Goal: Information Seeking & Learning: Learn about a topic

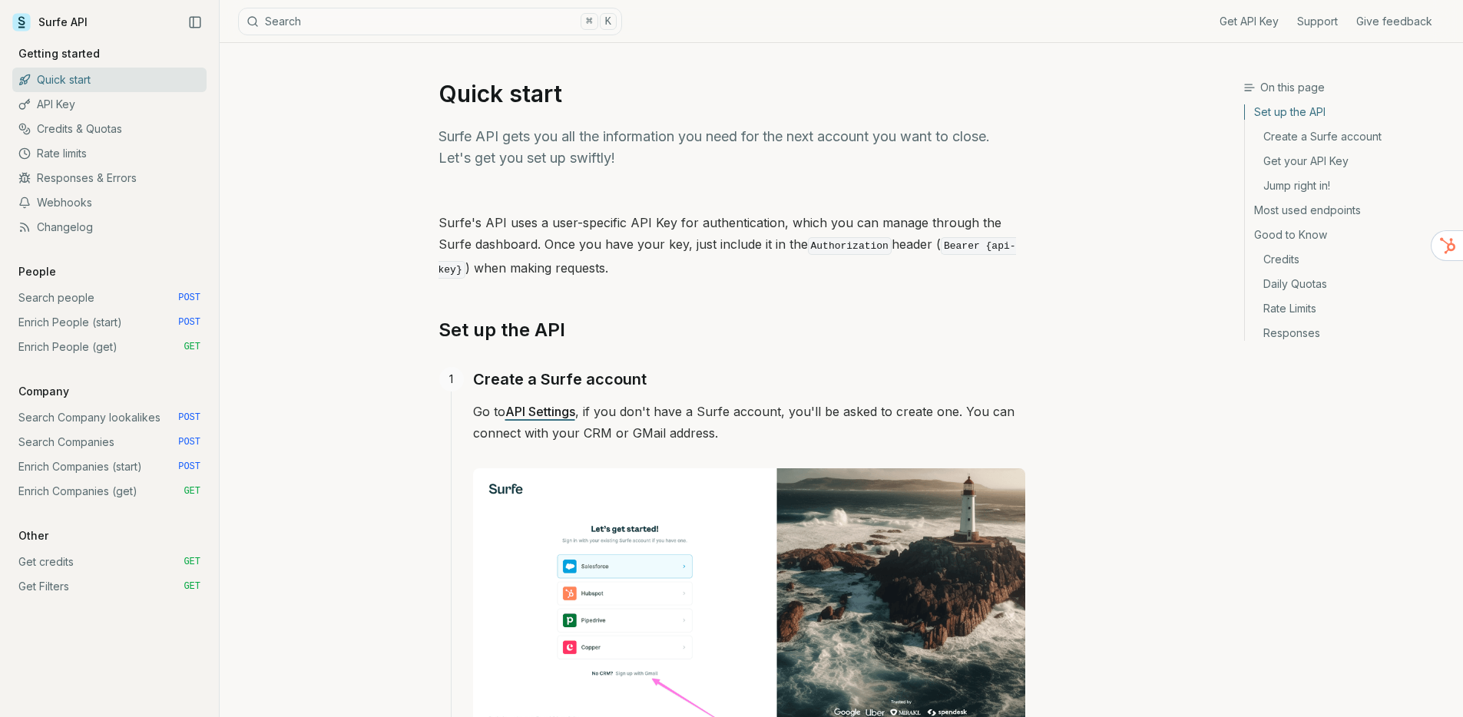
click at [1292, 207] on link "Most used endpoints" at bounding box center [1348, 210] width 206 height 25
click at [61, 70] on link "Quick start" at bounding box center [109, 80] width 194 height 25
